Goal: Task Accomplishment & Management: Use online tool/utility

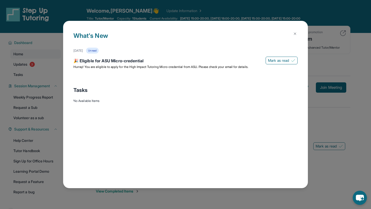
click at [295, 34] on img at bounding box center [295, 34] width 4 height 4
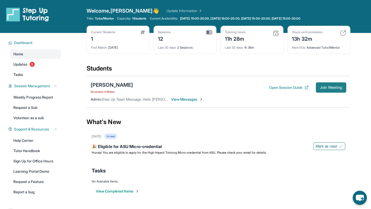
click at [337, 88] on span "Join Meeting" at bounding box center [331, 87] width 22 height 3
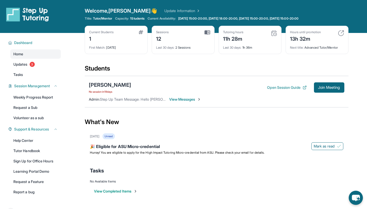
click at [193, 97] on span "View Messages" at bounding box center [185, 99] width 32 height 5
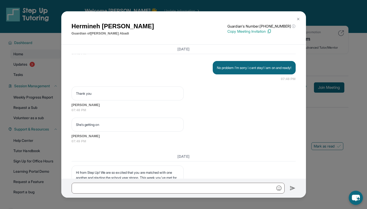
scroll to position [4779, 0]
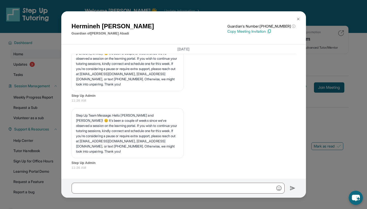
click at [296, 20] on img at bounding box center [298, 19] width 4 height 4
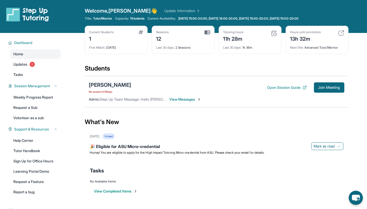
click at [110, 83] on div "[PERSON_NAME]" at bounding box center [110, 84] width 42 height 7
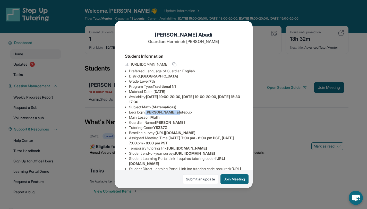
drag, startPoint x: 177, startPoint y: 117, endPoint x: 148, endPoint y: 116, distance: 29.4
click at [148, 115] on li "Eedi login : [PERSON_NAME].atstepup" at bounding box center [185, 112] width 113 height 5
copy span "[PERSON_NAME].atstepup"
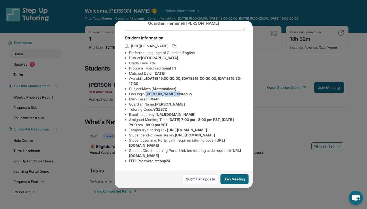
scroll to position [73, 0]
drag, startPoint x: 176, startPoint y: 158, endPoint x: 157, endPoint y: 156, distance: 18.6
click at [157, 159] on li "EEDI Password : stepup24" at bounding box center [185, 161] width 113 height 5
copy span "stepup24"
